Goal: Communication & Community: Answer question/provide support

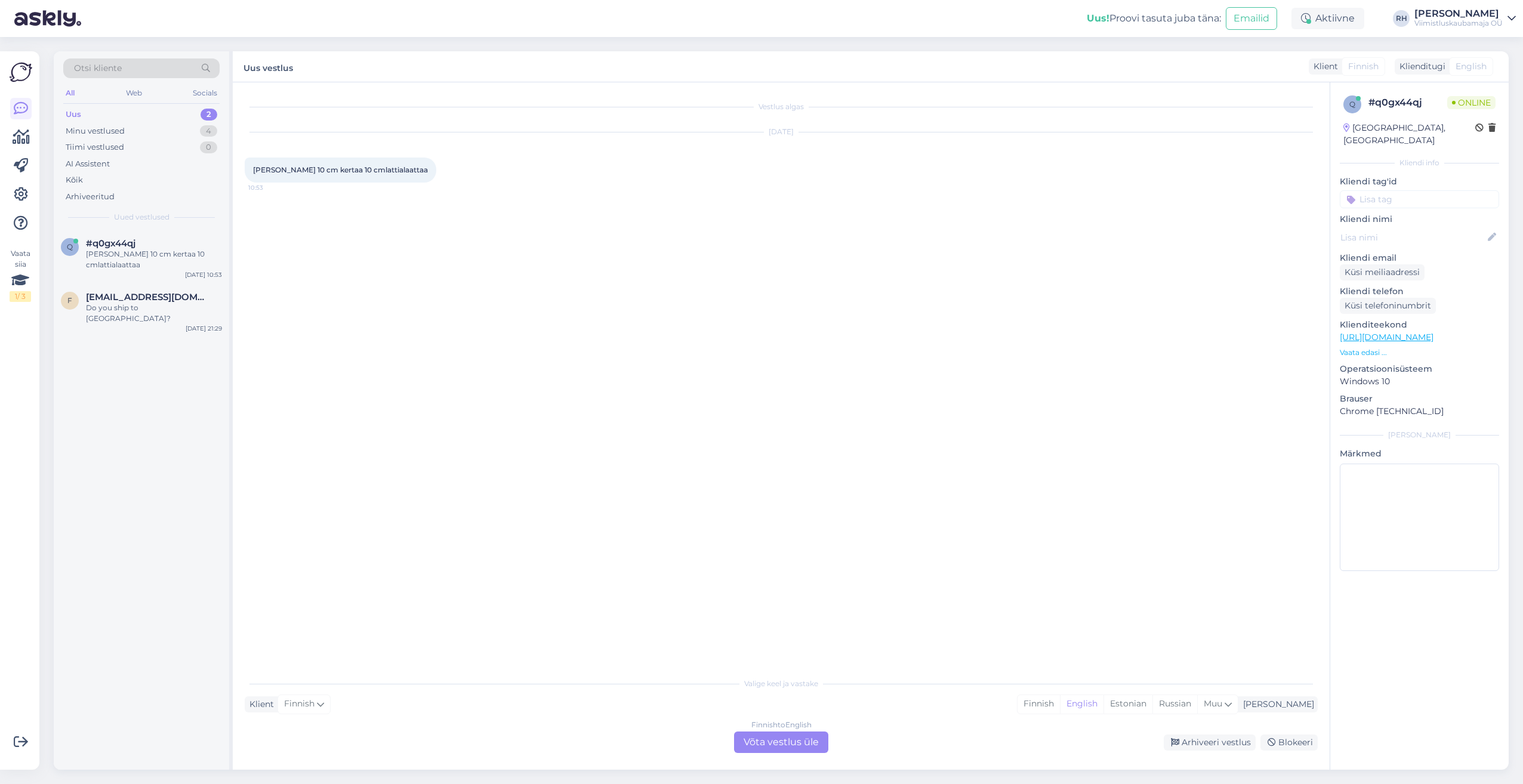
click at [776, 751] on div "Finnish to English Võta vestlus üle" at bounding box center [781, 742] width 94 height 21
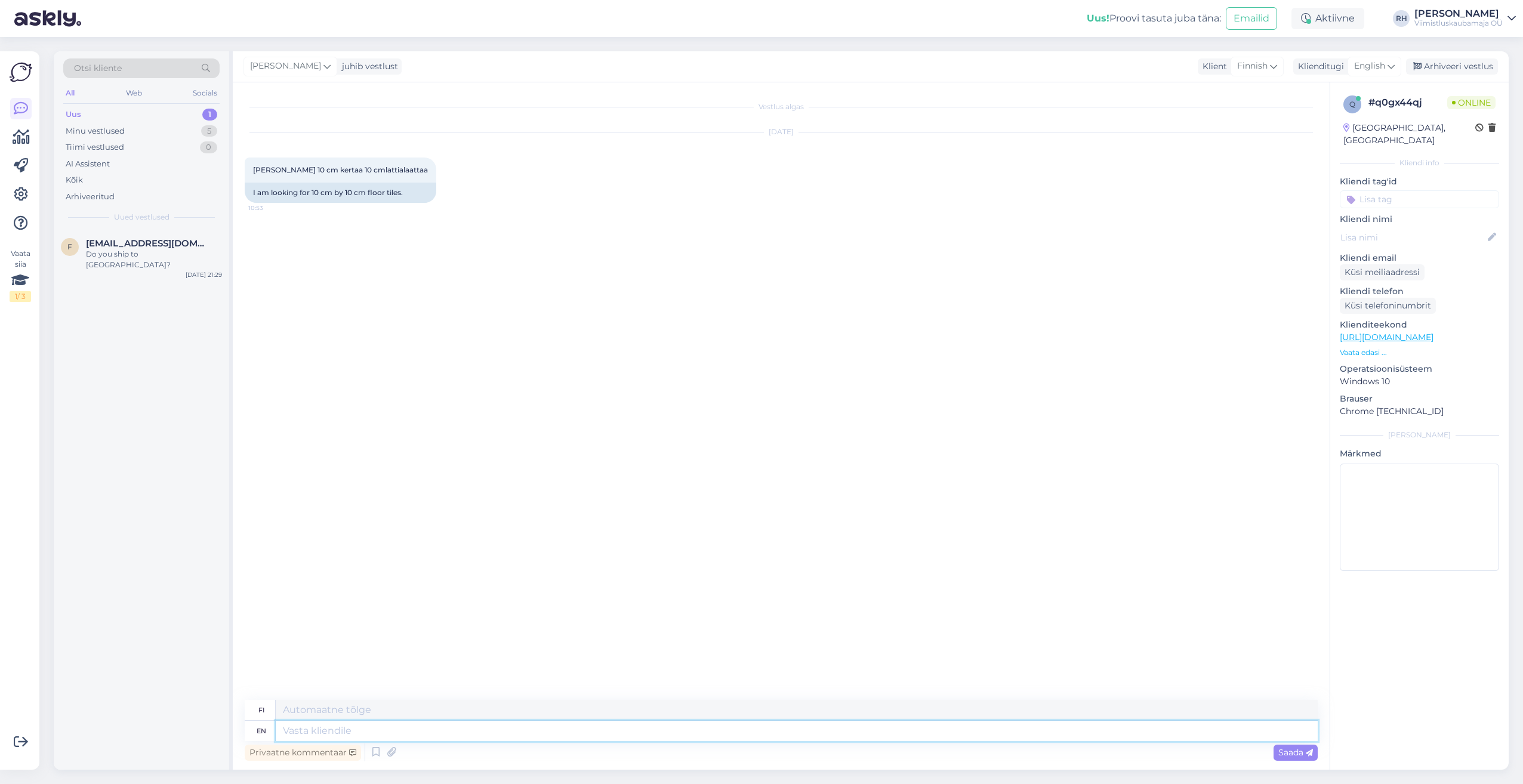
click at [337, 729] on textarea at bounding box center [797, 730] width 1042 height 20
type textarea "Hi."
type textarea "Hei."
type textarea "Hi. Sorry"
type textarea "Hei. Anteeksi."
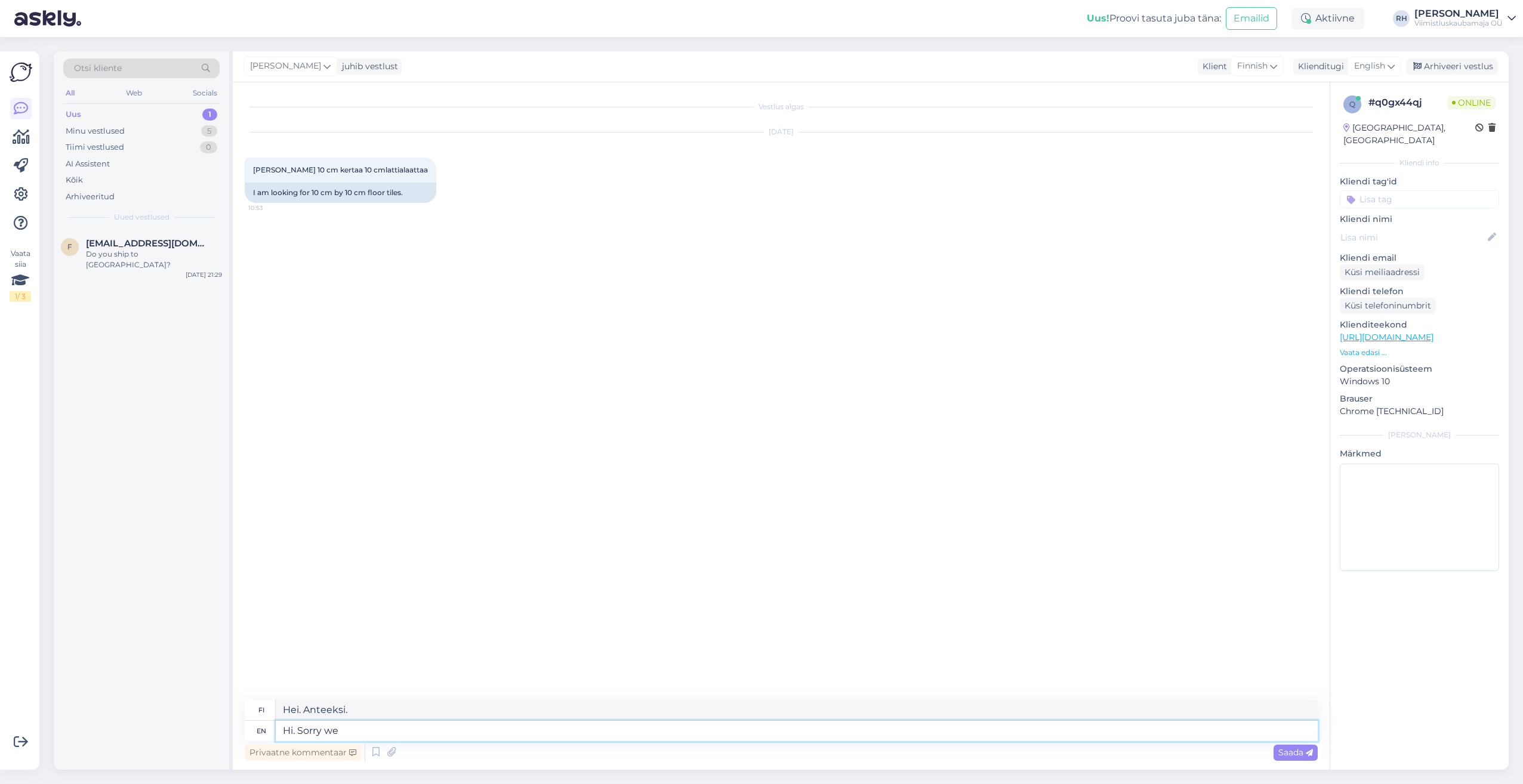
type textarea "Hi. Sorry we"
type textarea "Hei. Pahoittelemme, [PERSON_NAME]"
type textarea "Hi. Sorry we dont"
type textarea "Hei. Valitettavasti meillä ei ole"
type textarea "Hi. Sorry we dont have it"
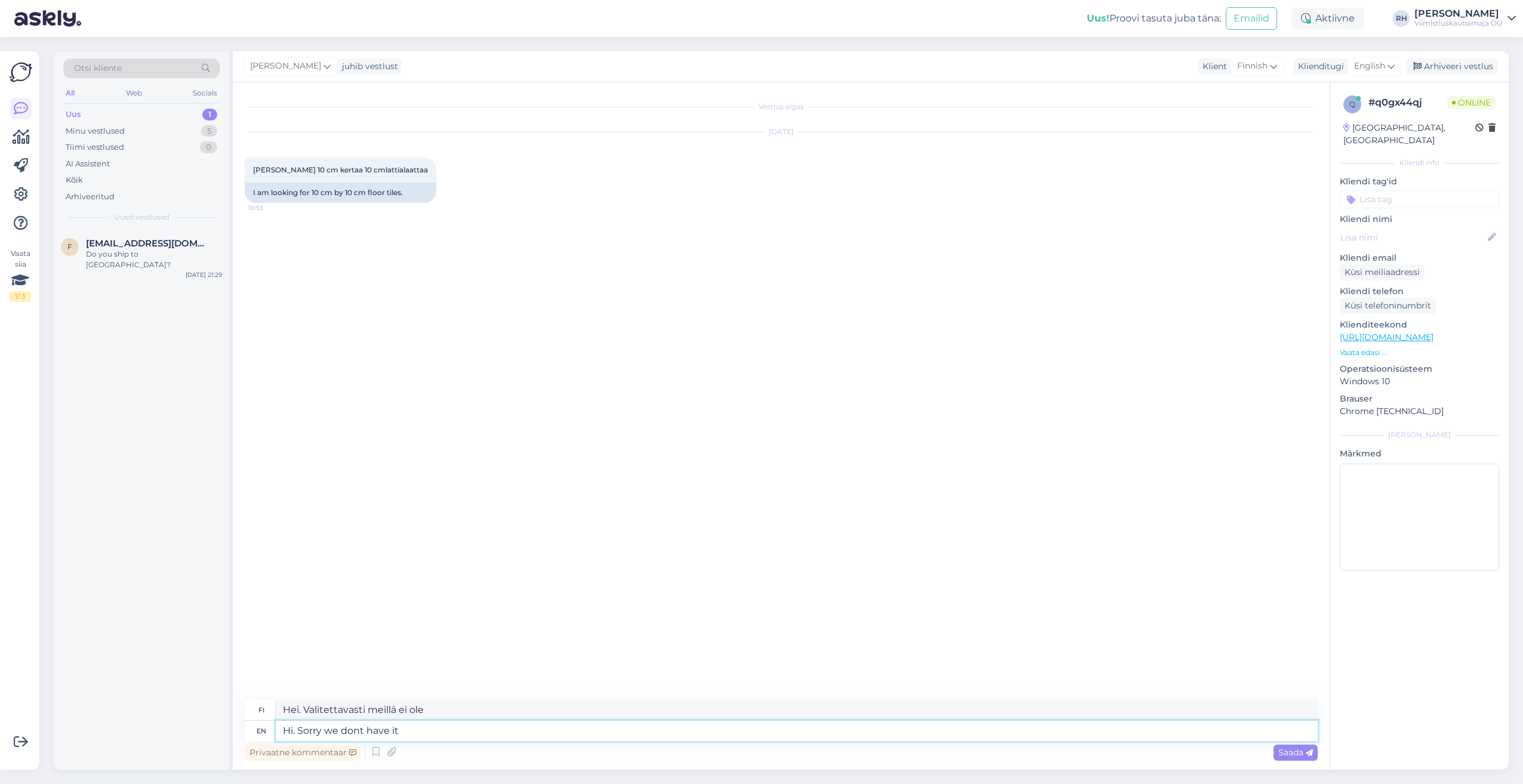
type textarea "Hei. Valitettavasti meillä ei ole sitä."
type textarea "Hi. Sorry we dont have it in selection."
type textarea "Hei. Valitettavasti meillä ei ole sitä valikoimassamme."
click at [399, 731] on textarea "Hi. Sorry we don't have it in selection." at bounding box center [797, 730] width 1042 height 20
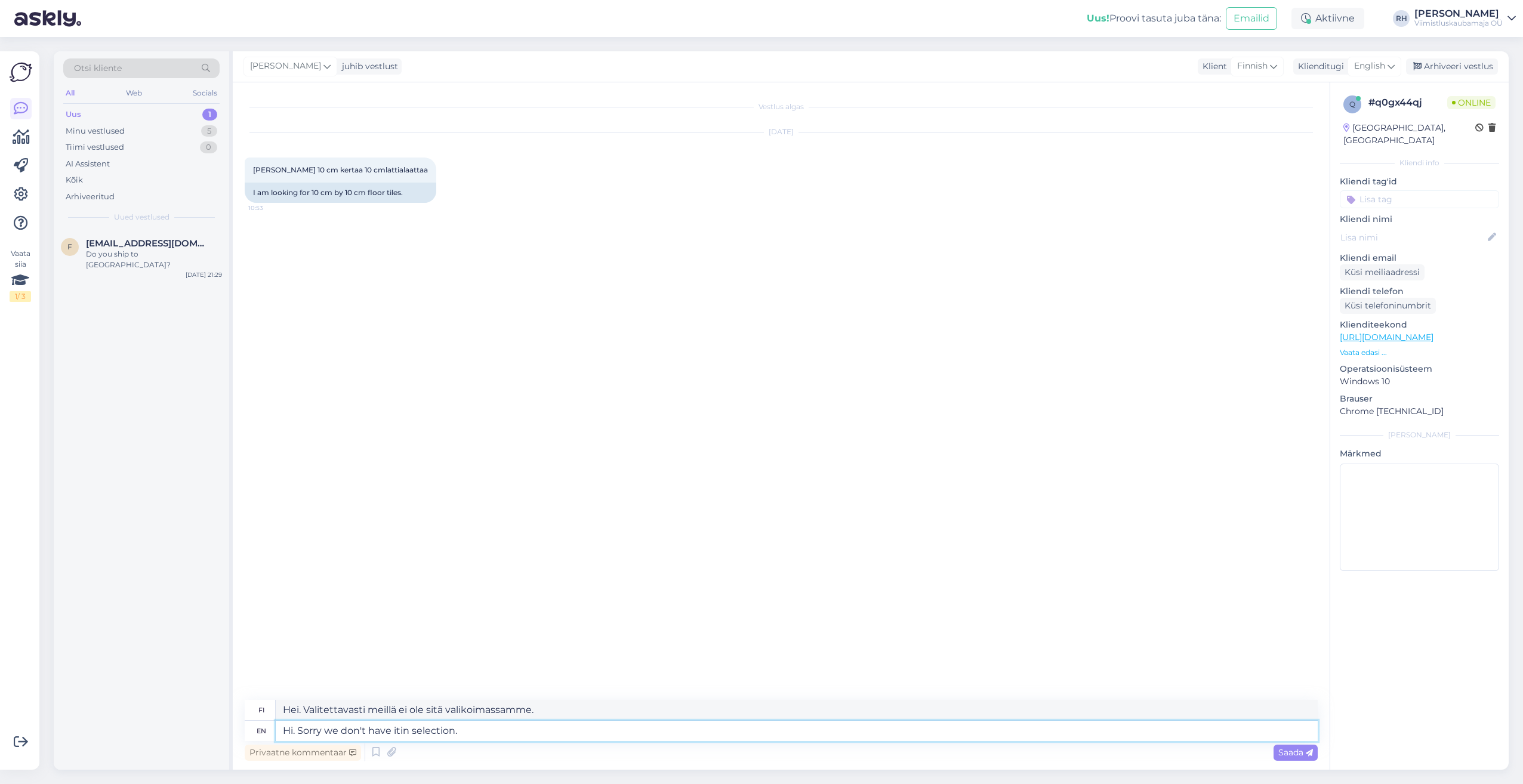
type textarea "Hi. Sorry we don't have iin selection."
type textarea "Hei. Valitettavasti meillä ei ole sitä valikoimassa."
type textarea "Hi. Sorry we don't have in selection."
type textarea "Hei. Valitettavasti meillä ei ole valikoimaa."
type textarea "Hi. Sorry we don't have thin selection."
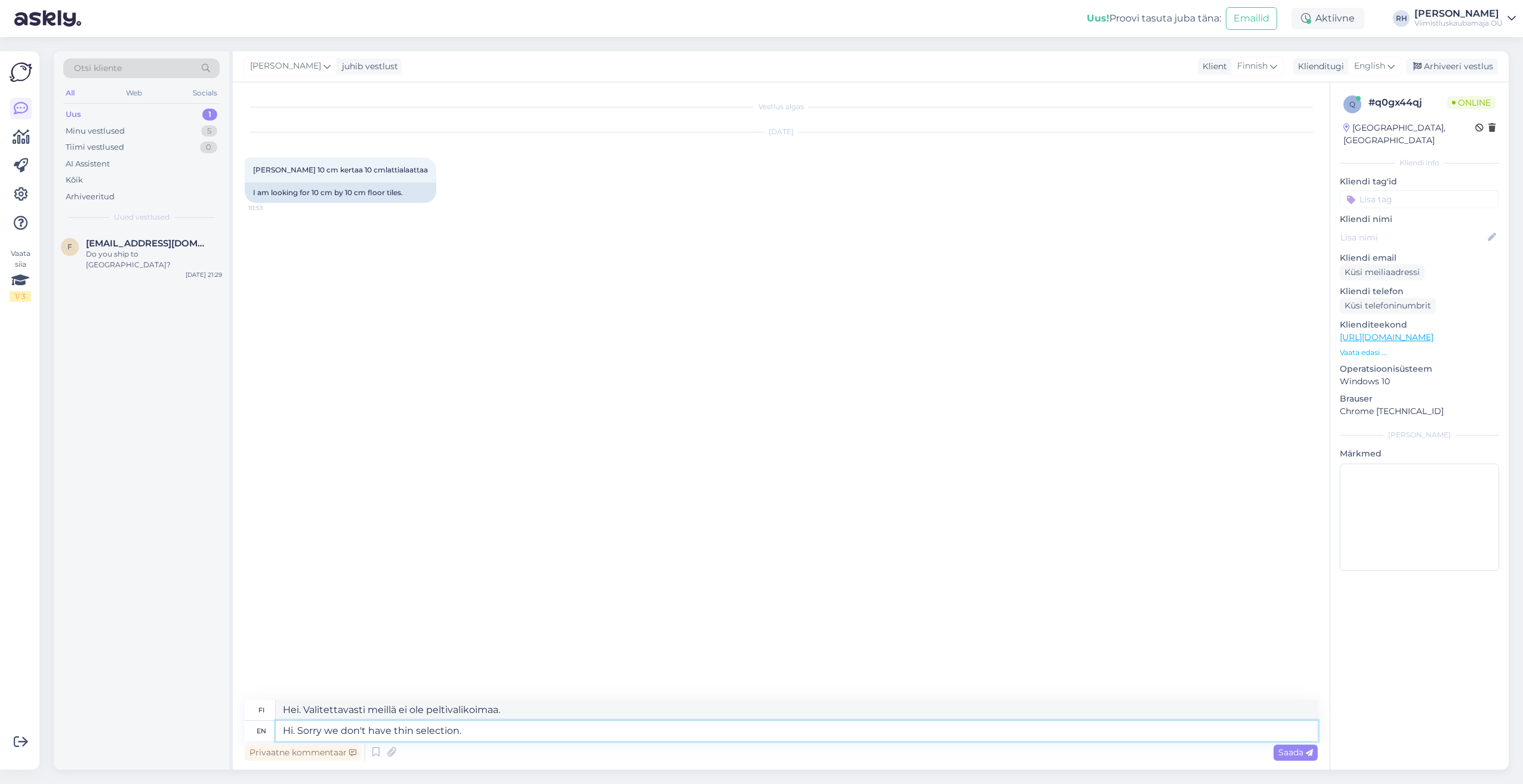
type textarea "Hei. Valitettavasti meillä ei ole suppeaa valikoimaa."
type textarea "Hi. Sorry we don't have thisin selection."
type textarea "Hei. Valitettavasti meillä ei ole ohutta valikoimaa."
type textarea "Hi. Sorry we don't have this in selection."
type textarea "Hei. Valitettavasti meillä ei ole tätä valikoimassamme."
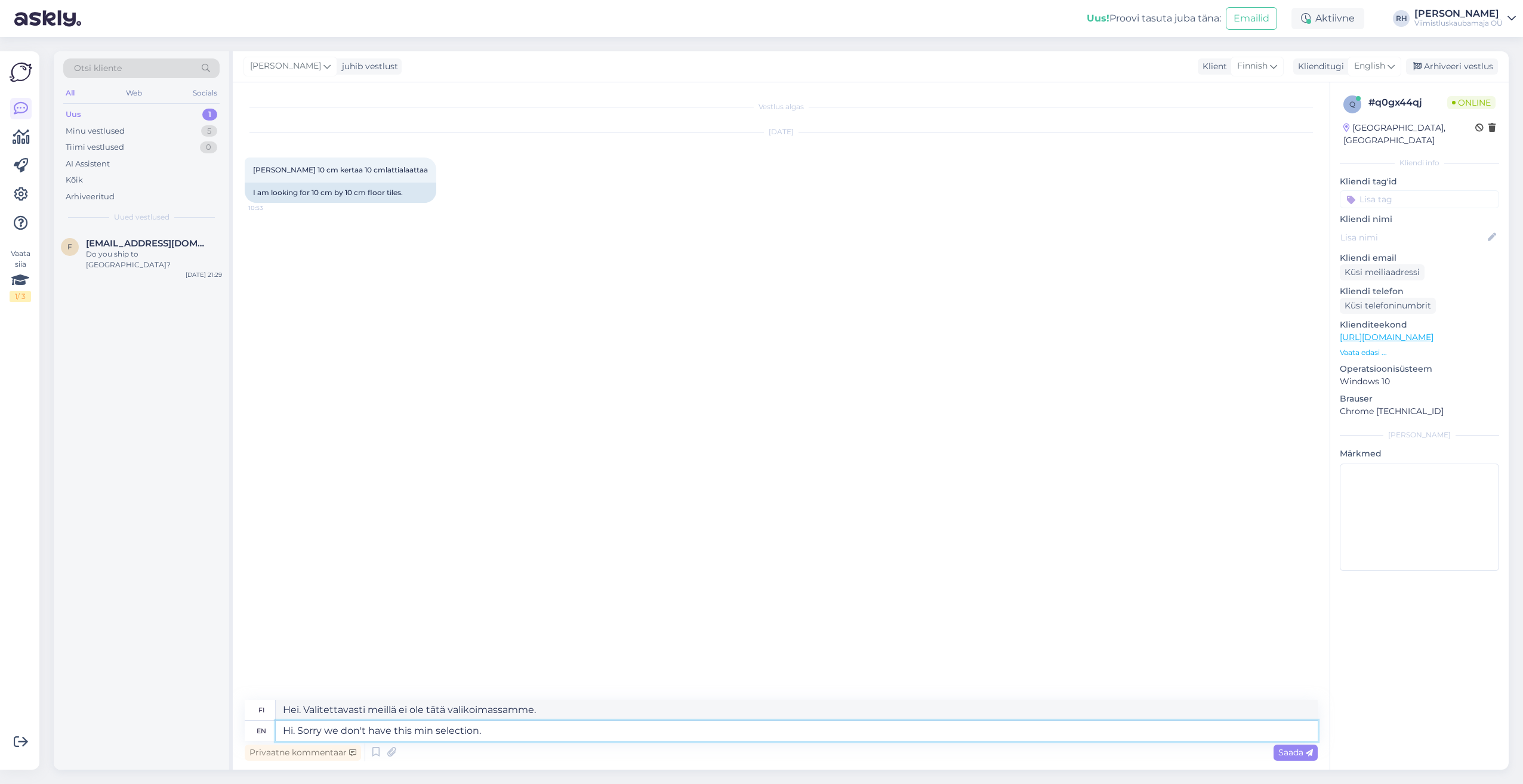
type textarea "Hi. Sorry we don't have this mein selection."
type textarea "Hei. Valitettavasti meillä ei ole tätä minimivalintaa."
type textarea "Hi. Sorry we don't have this meain selection."
type textarea "Hei. Valitettavasti meillä ei ole tätä mein-valikoimaa."
type textarea "Hi. Sorry we don't have this measin selection."
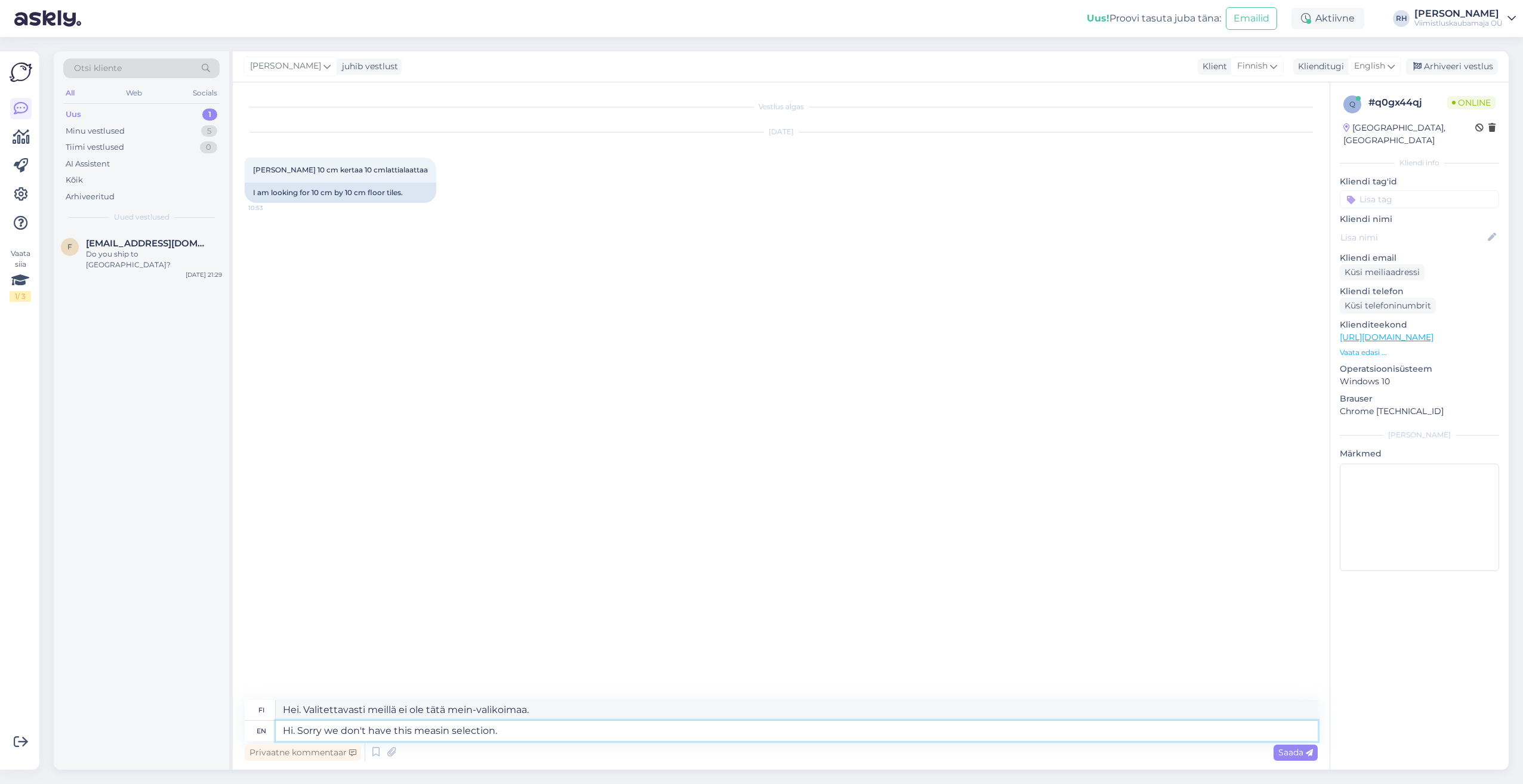
type textarea "Hei. Valitettavasti meillä ei ole tätä keskiarvovalikoimaa."
type textarea "Hi. Sorry we don't have this measuin selection."
type textarea "Hei. Valitettavasti meillä ei ole tätä mittavalikoimaa."
type textarea "Hi. Sorry we don't have this measure in selection."
type textarea "Hei. Valitettavasti meillä ei ole tätä mittayksikköä valikoimassa."
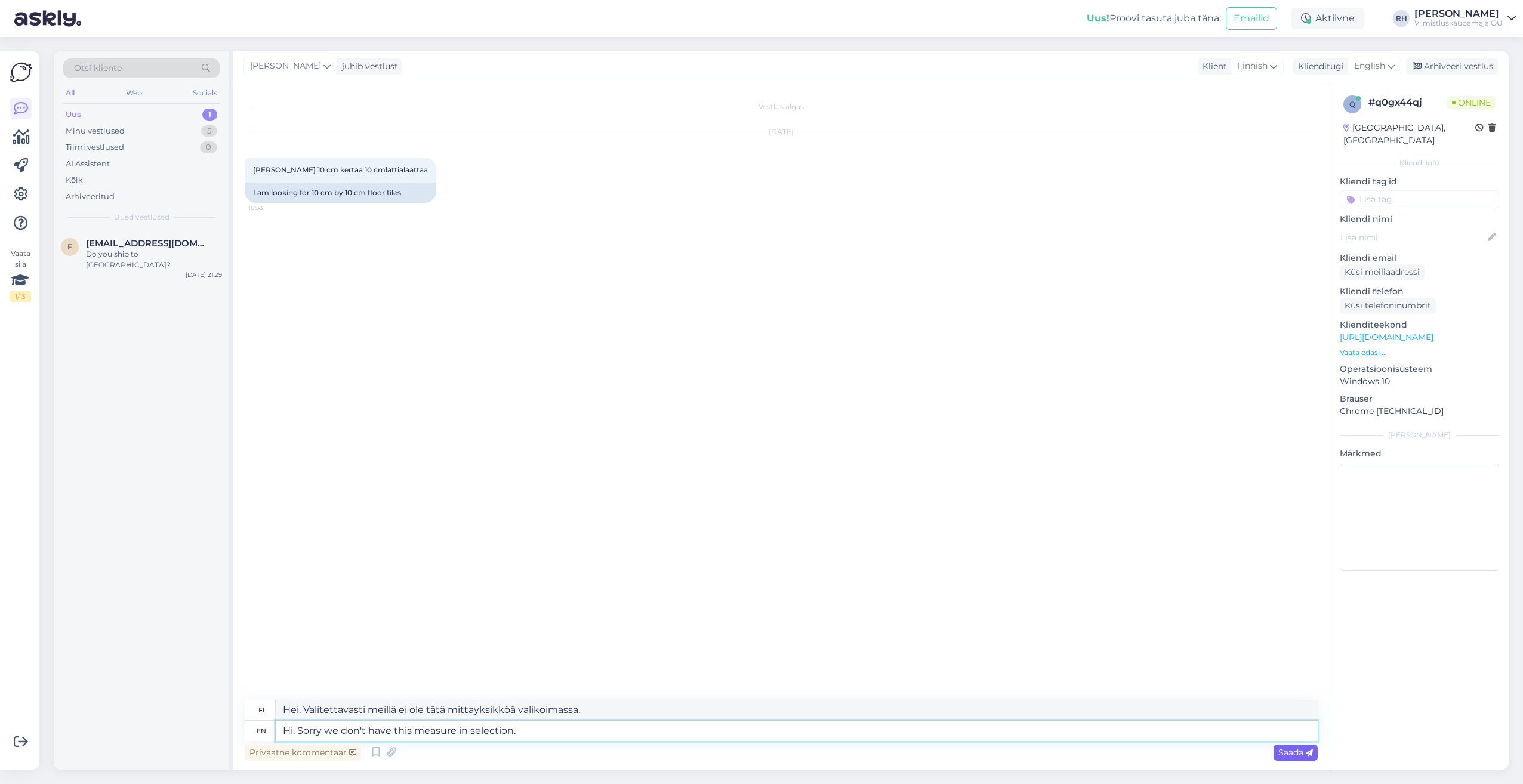
type textarea "Hi. Sorry we don't have this measure in selection."
click at [1296, 747] on span "Saada" at bounding box center [1296, 752] width 35 height 11
